Goal: Information Seeking & Learning: Learn about a topic

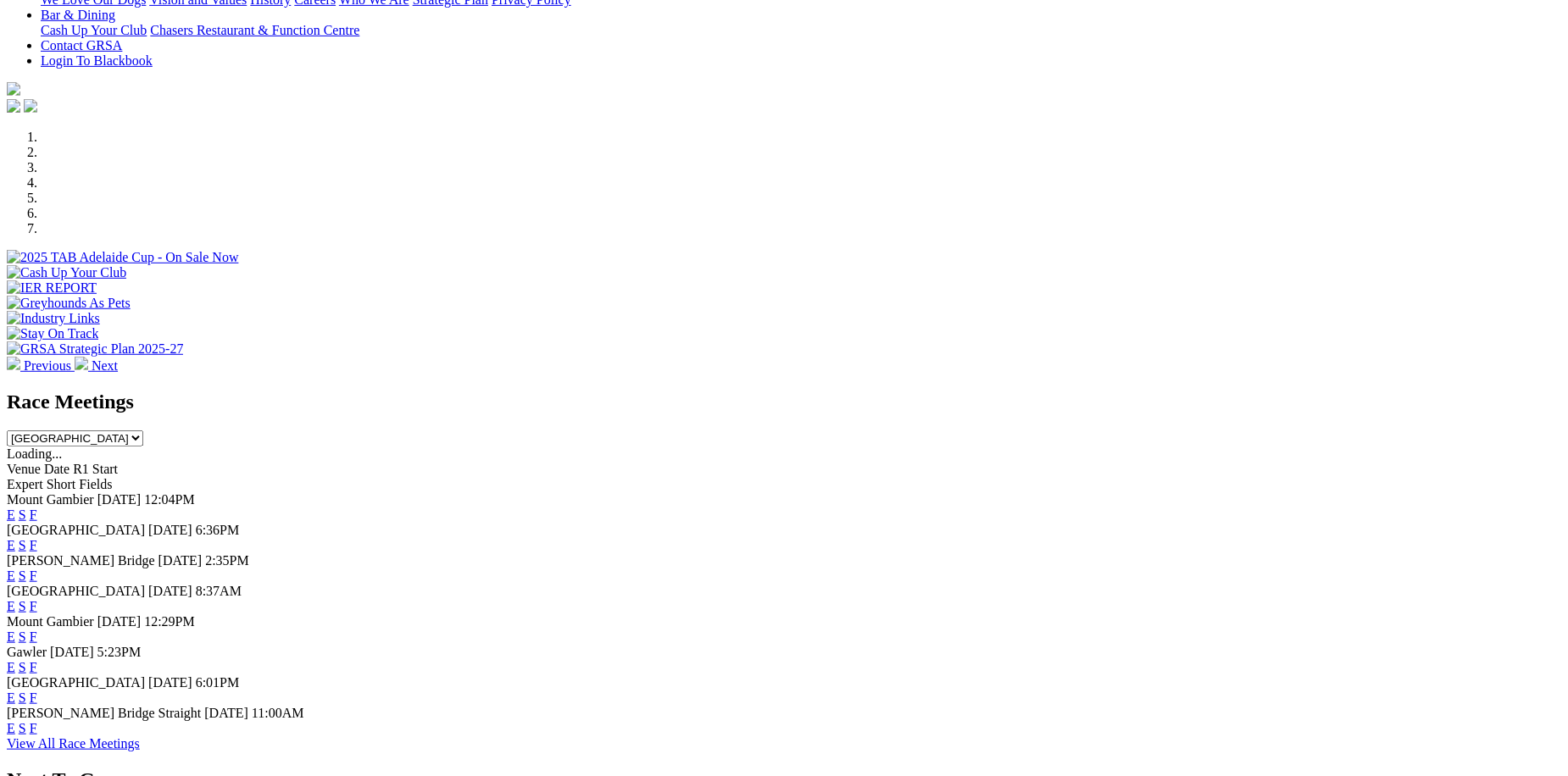
scroll to position [428, 0]
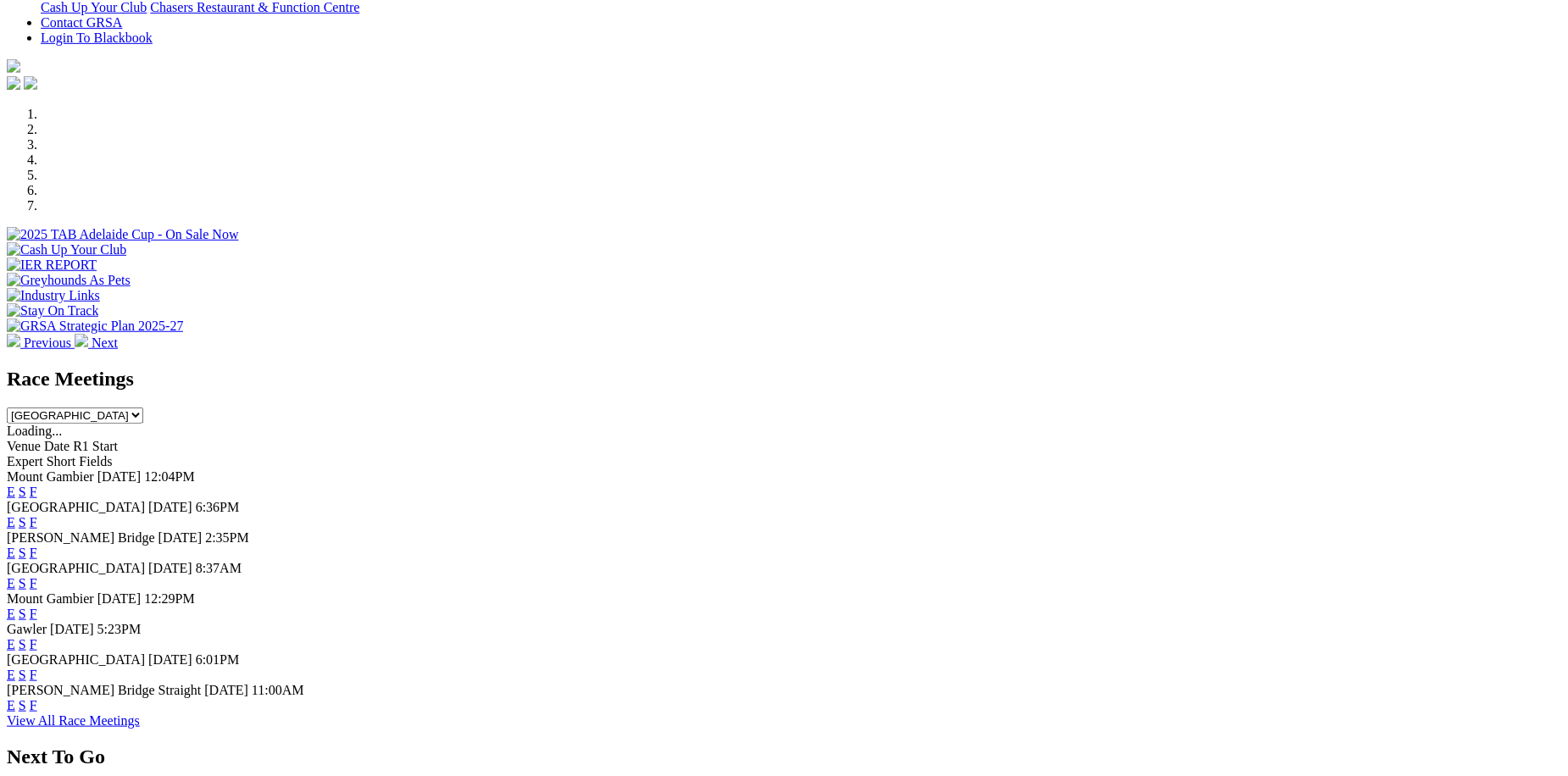
click at [37, 515] on link "F" at bounding box center [33, 522] width 8 height 14
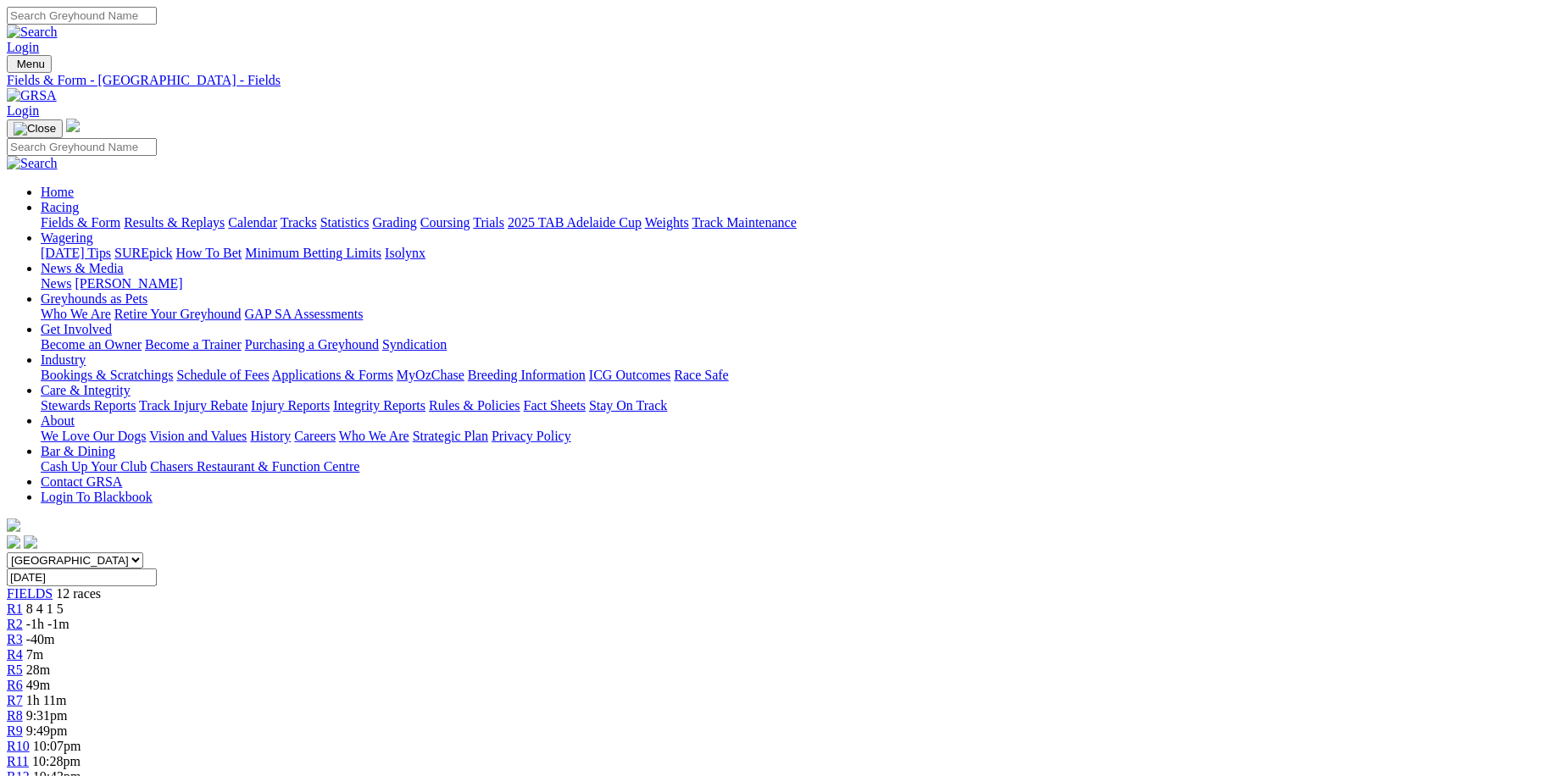
click at [545, 632] on div "R3 -40m" at bounding box center [784, 640] width 1554 height 15
click at [70, 617] on span "-1h -1m" at bounding box center [48, 624] width 43 height 14
click at [55, 632] on span "-40m" at bounding box center [41, 639] width 29 height 14
